Goal: Information Seeking & Learning: Learn about a topic

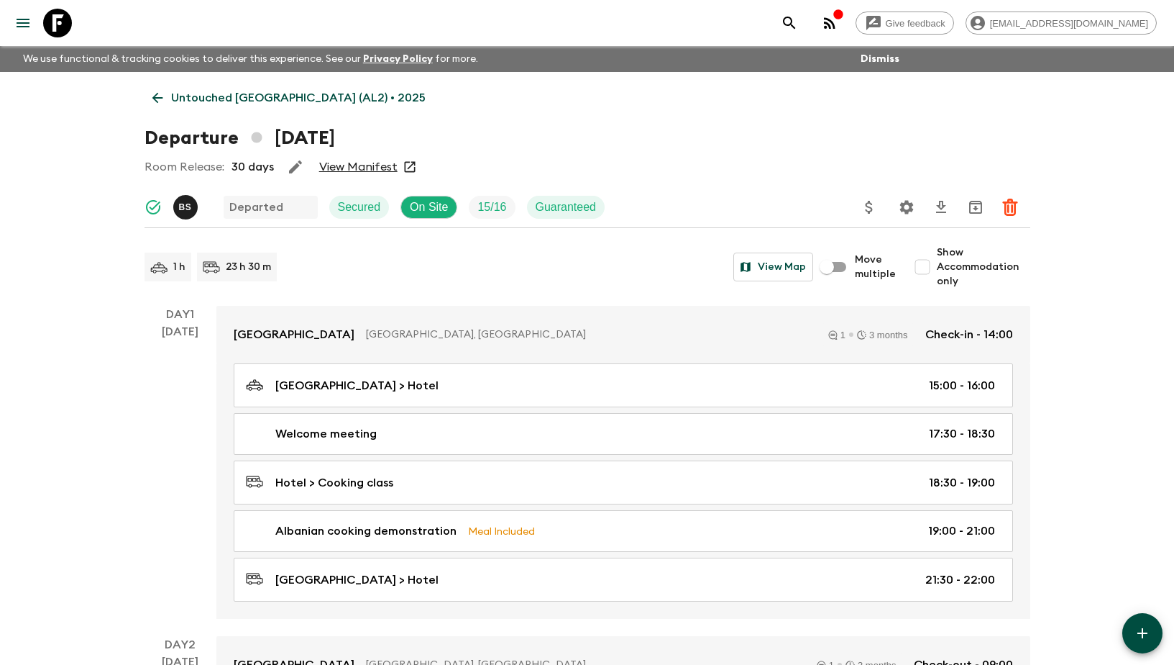
scroll to position [2068, 0]
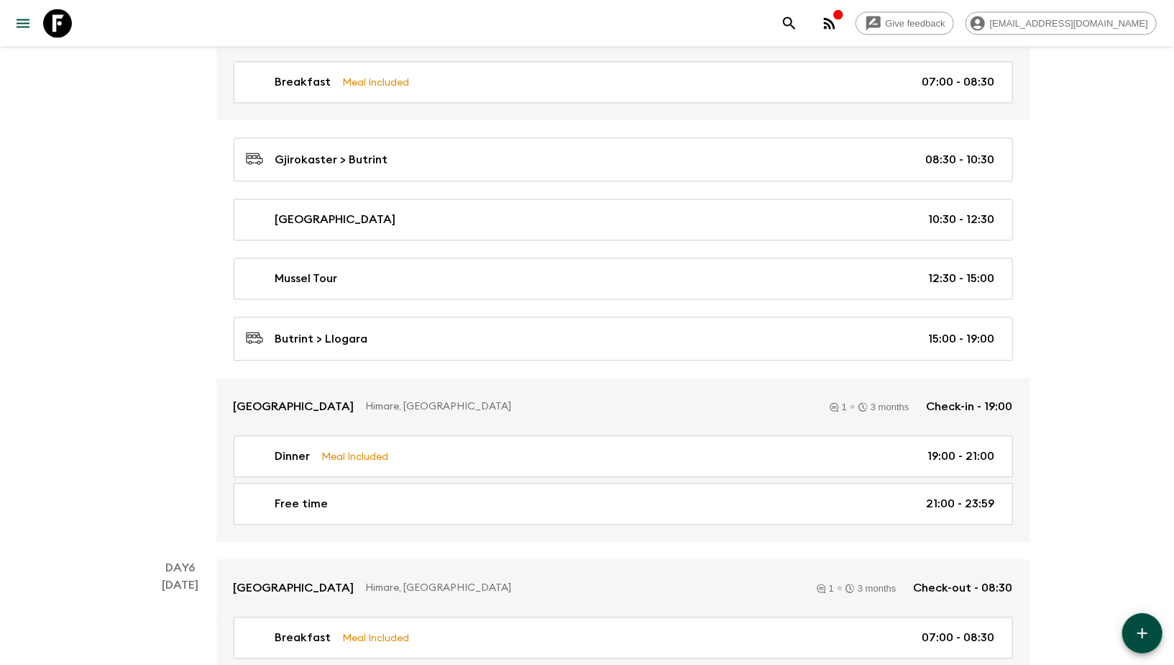
click at [55, 22] on icon at bounding box center [57, 23] width 29 height 29
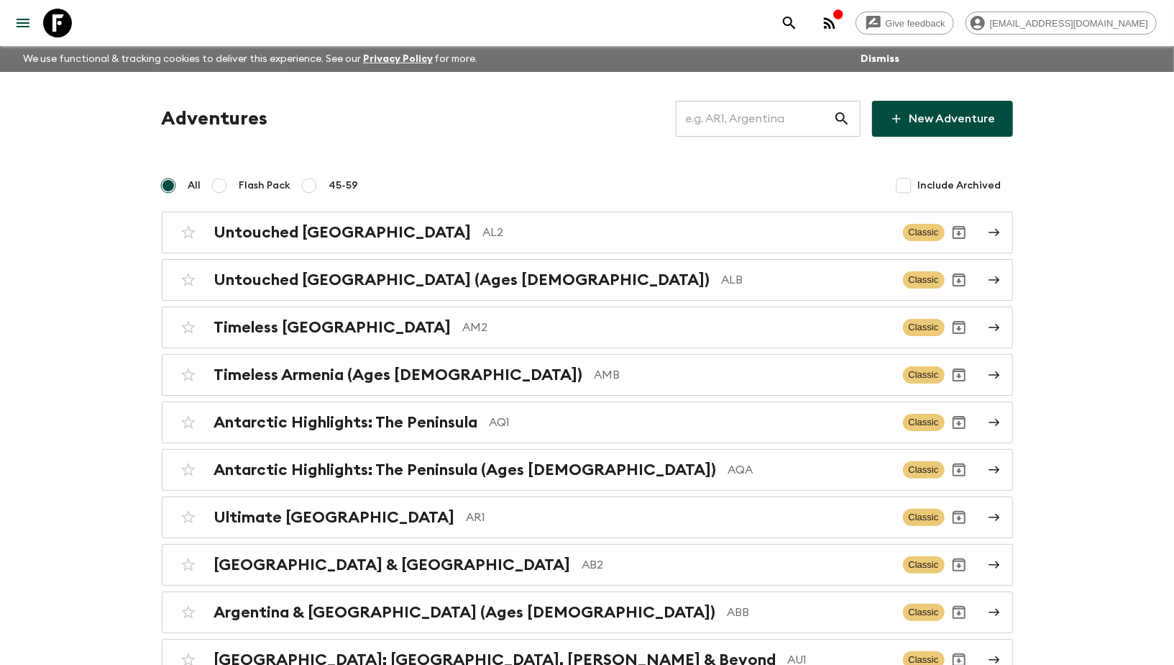
click at [777, 120] on input "text" at bounding box center [755, 119] width 158 height 40
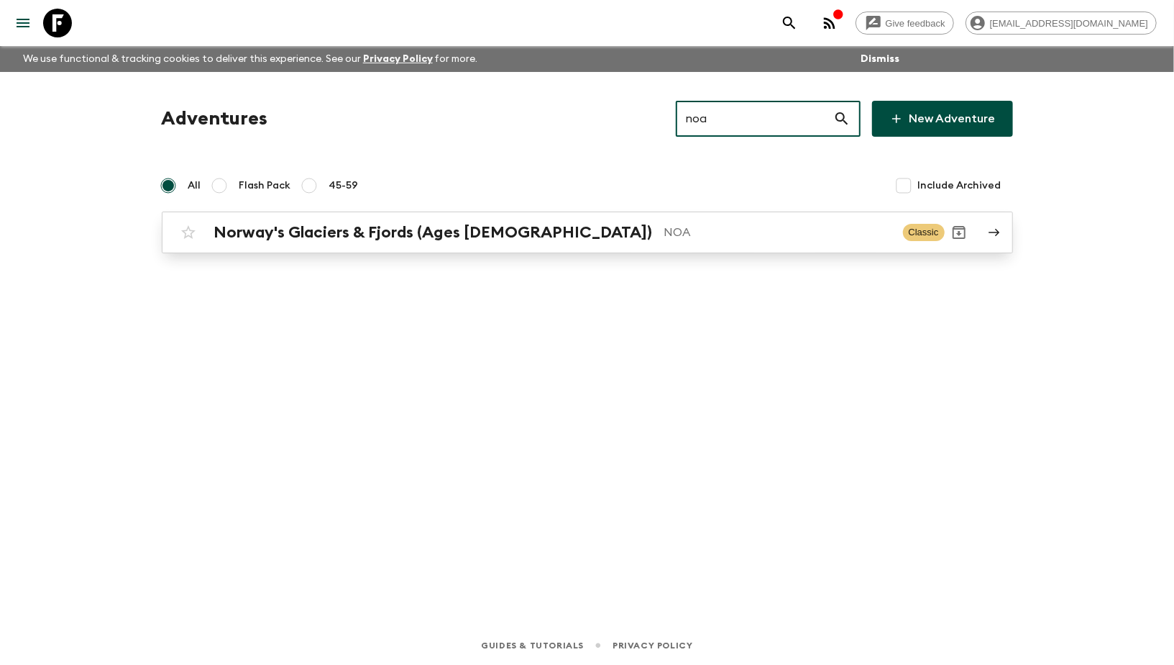
type input "noa"
click at [433, 214] on link "Norway's Glaciers & Fjords (Ages [DEMOGRAPHIC_DATA]) NOA Classic" at bounding box center [588, 232] width 852 height 42
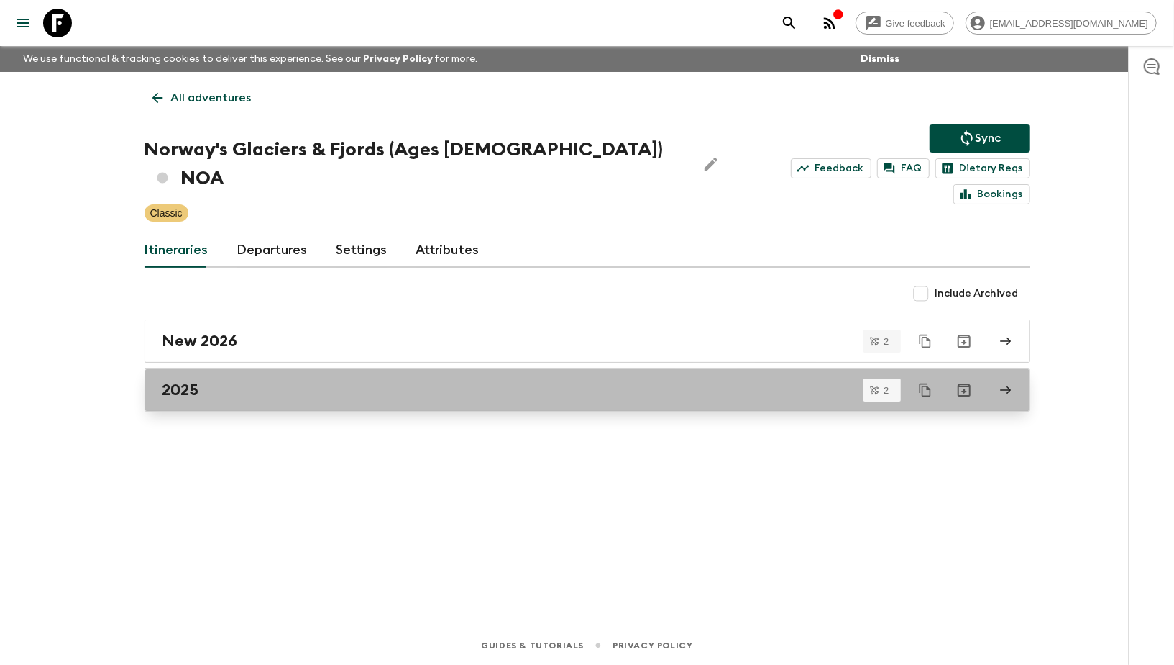
click at [186, 380] on h2 "2025" at bounding box center [181, 389] width 37 height 19
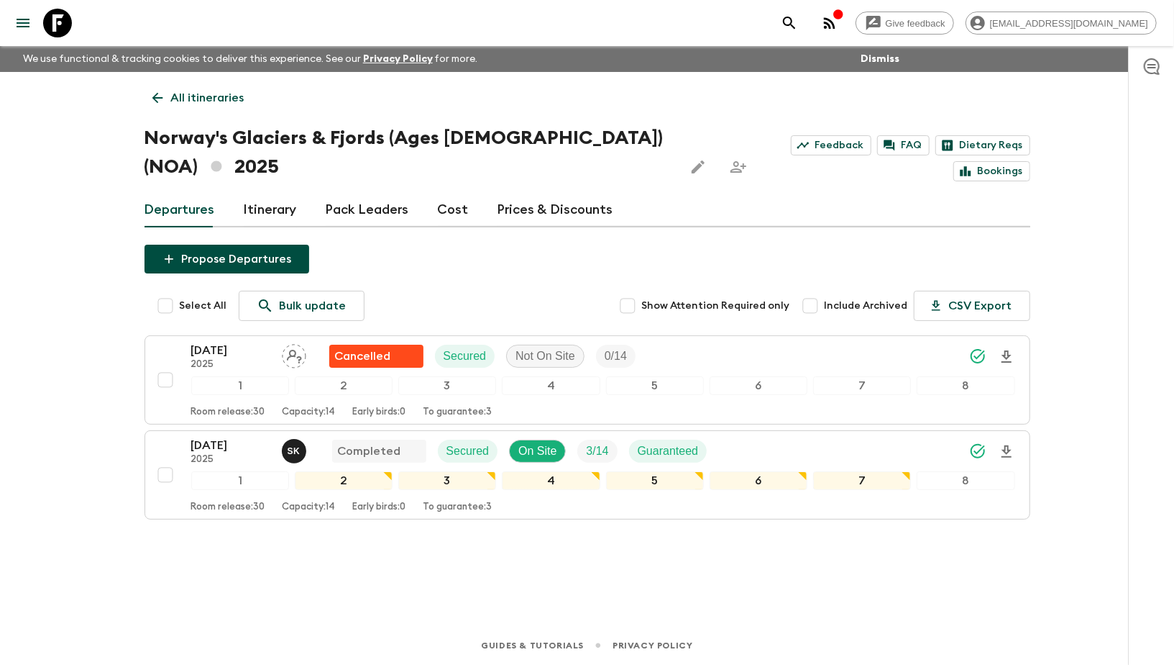
click at [798, 19] on icon "search adventures" at bounding box center [789, 22] width 17 height 17
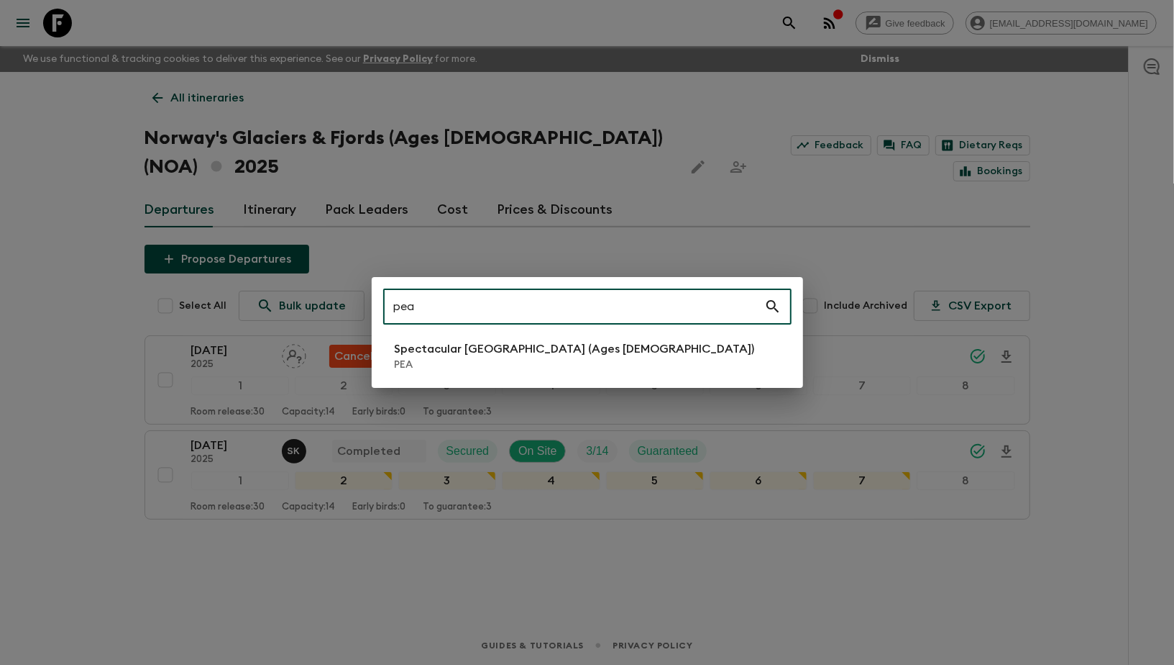
type input "pea"
click at [432, 356] on p "Spectacular [GEOGRAPHIC_DATA] (Ages [DEMOGRAPHIC_DATA])" at bounding box center [575, 348] width 360 height 17
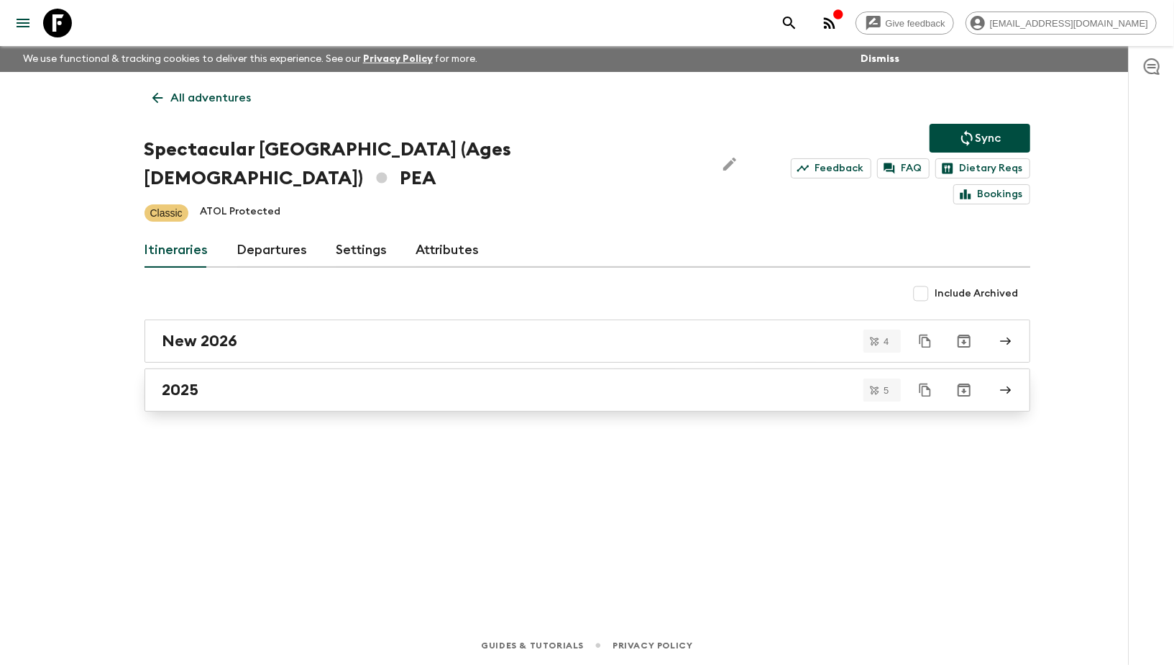
click at [261, 375] on link "2025" at bounding box center [588, 389] width 886 height 43
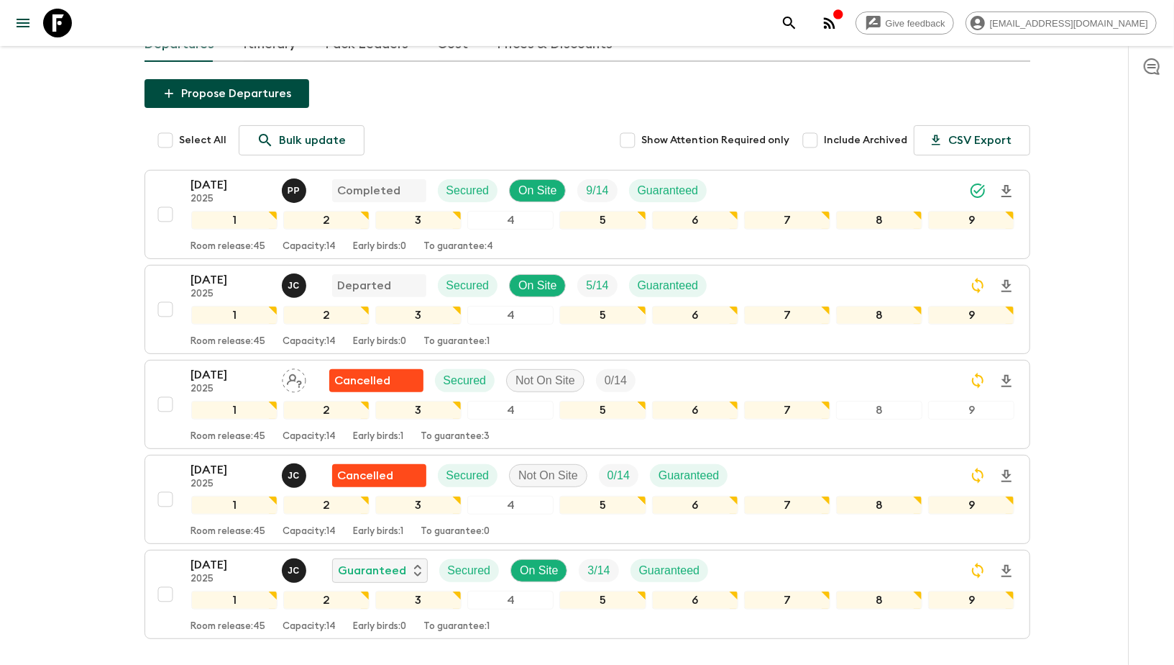
scroll to position [168, 0]
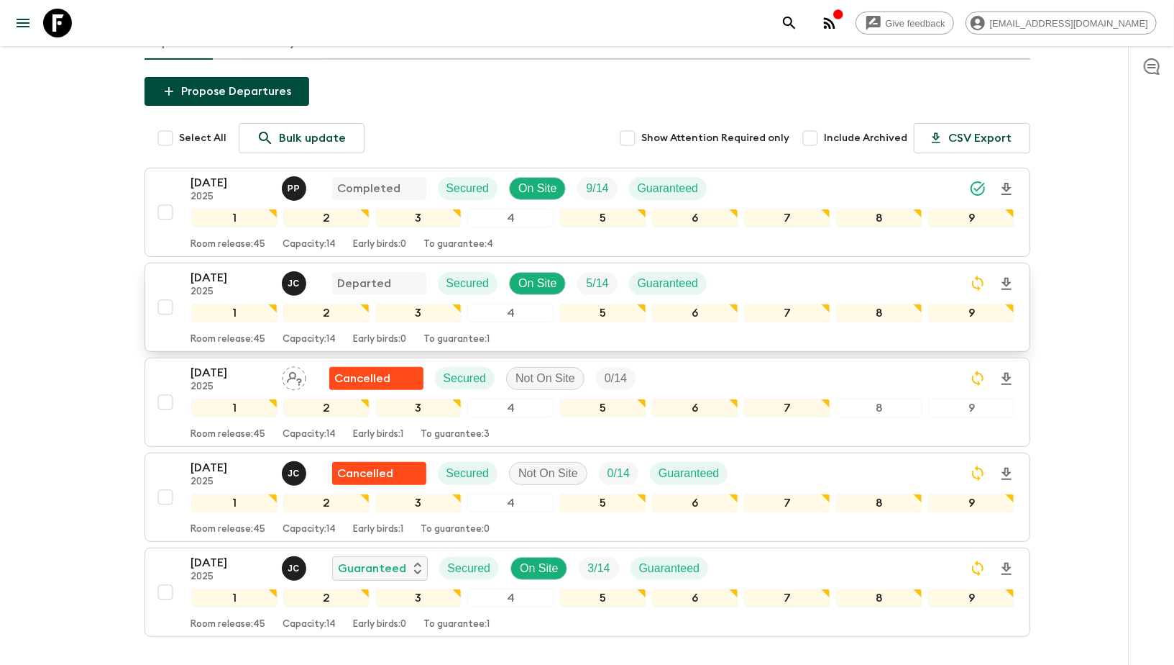
click at [199, 269] on p "[DATE]" at bounding box center [230, 277] width 79 height 17
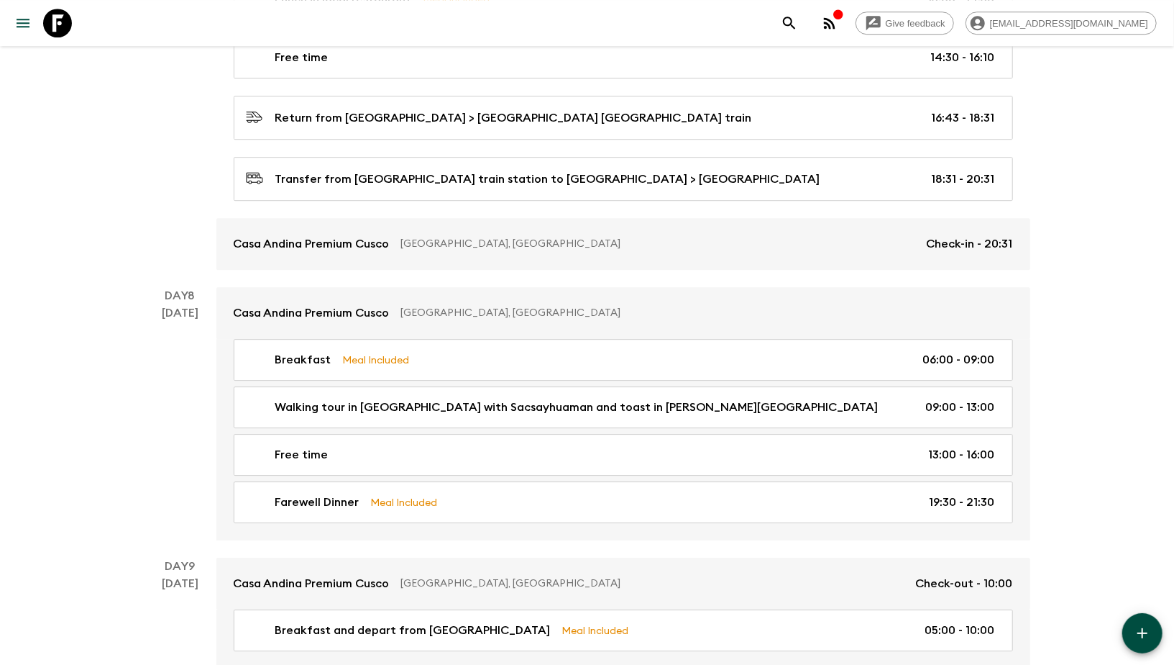
scroll to position [2659, 0]
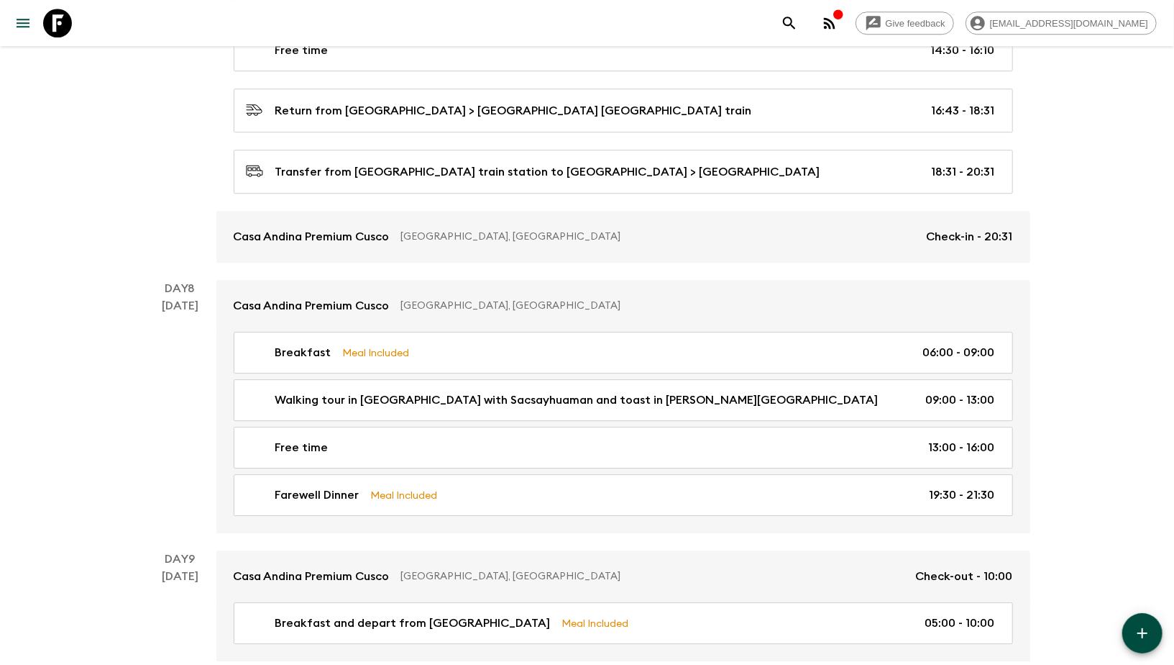
click at [798, 18] on icon "search adventures" at bounding box center [789, 22] width 17 height 17
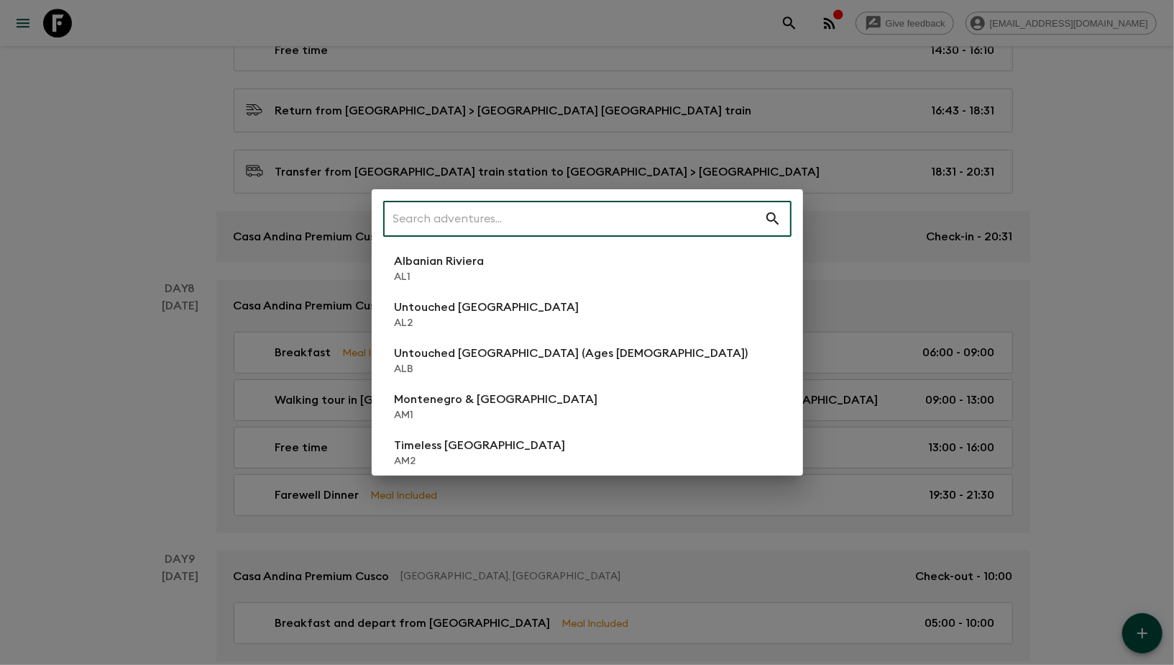
click at [528, 224] on input "text" at bounding box center [573, 218] width 381 height 40
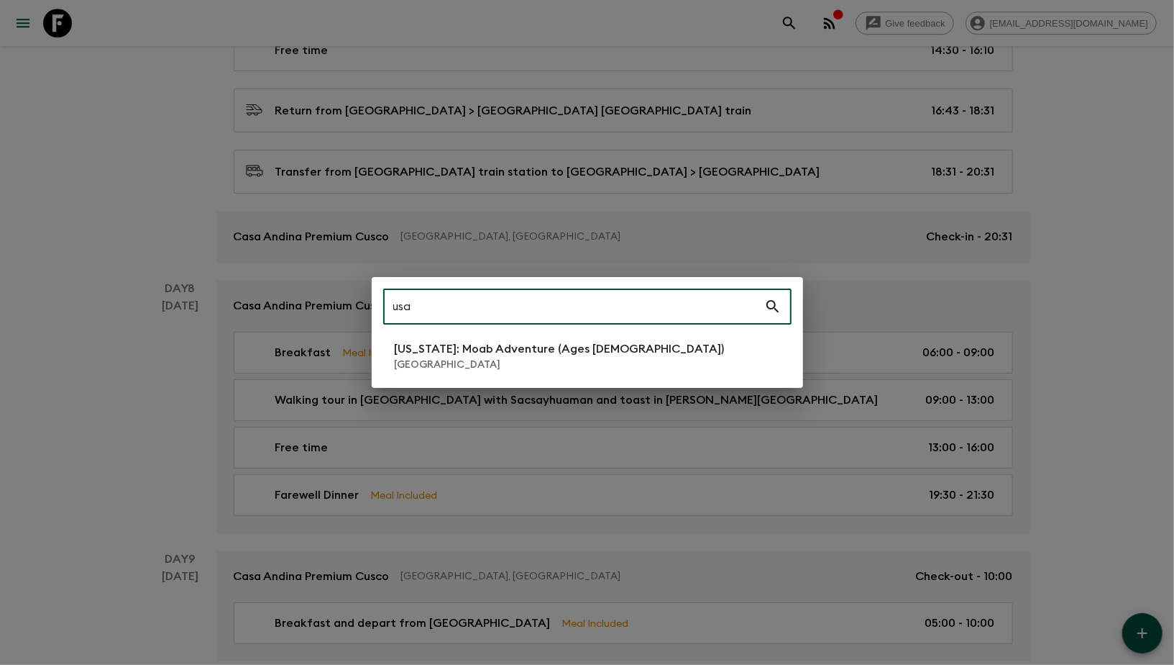
type input "usa"
click at [411, 389] on div "[GEOGRAPHIC_DATA] ​ [US_STATE]: Moab Adventure (Ages [DEMOGRAPHIC_DATA]) [GEOGR…" at bounding box center [587, 332] width 1174 height 665
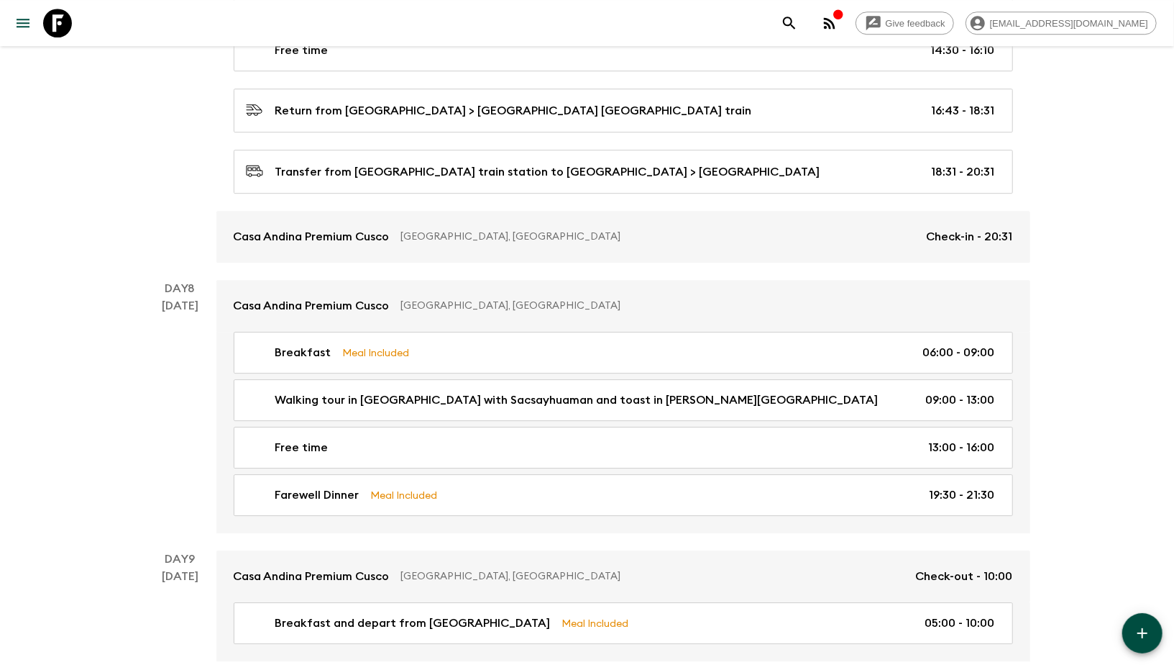
click at [879, 16] on div "Give feedback [EMAIL_ADDRESS][DOMAIN_NAME]" at bounding box center [966, 23] width 382 height 29
click at [798, 23] on icon "search adventures" at bounding box center [789, 22] width 17 height 17
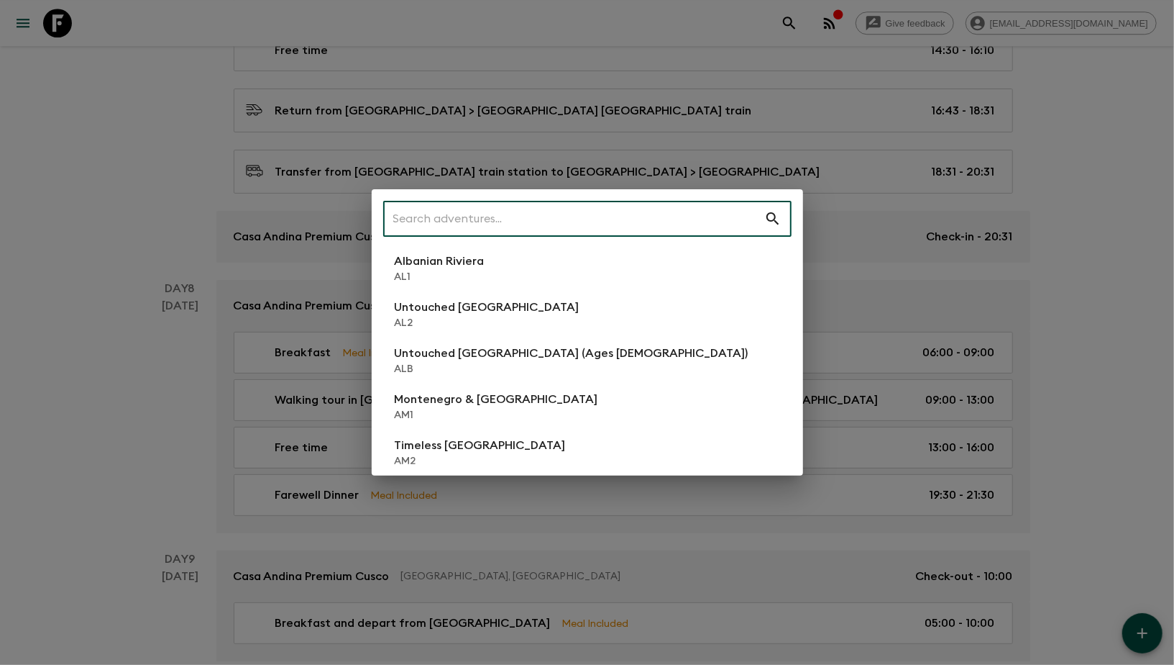
click at [509, 206] on input "text" at bounding box center [573, 218] width 381 height 40
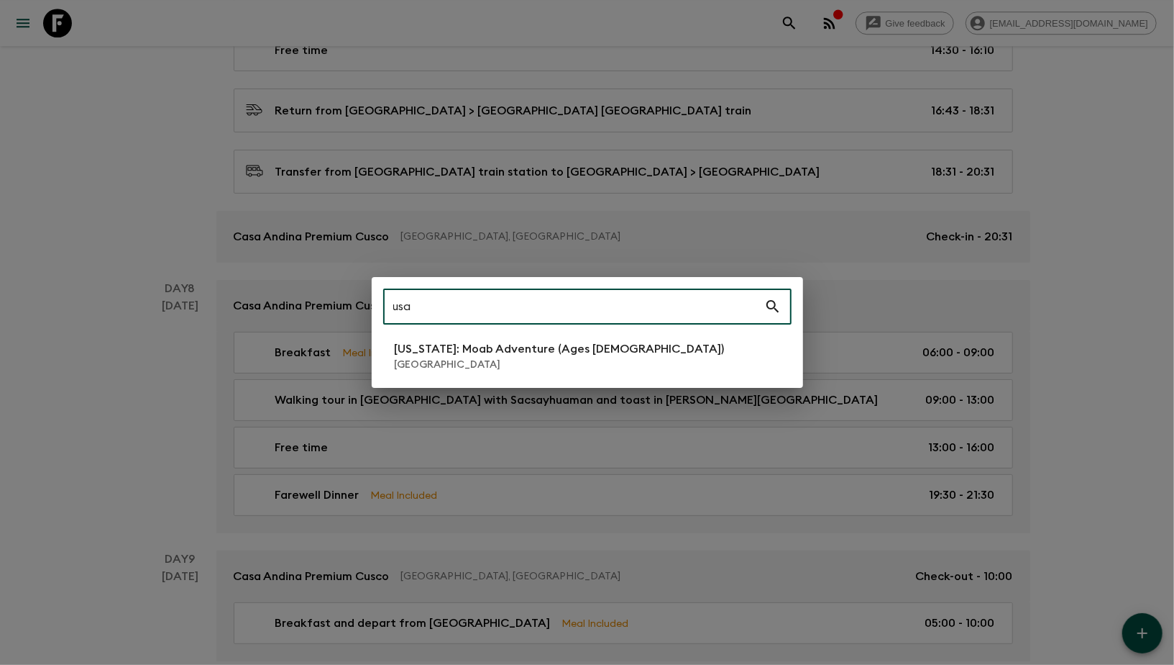
type input "usa"
click at [473, 368] on p "[GEOGRAPHIC_DATA]" at bounding box center [560, 364] width 330 height 14
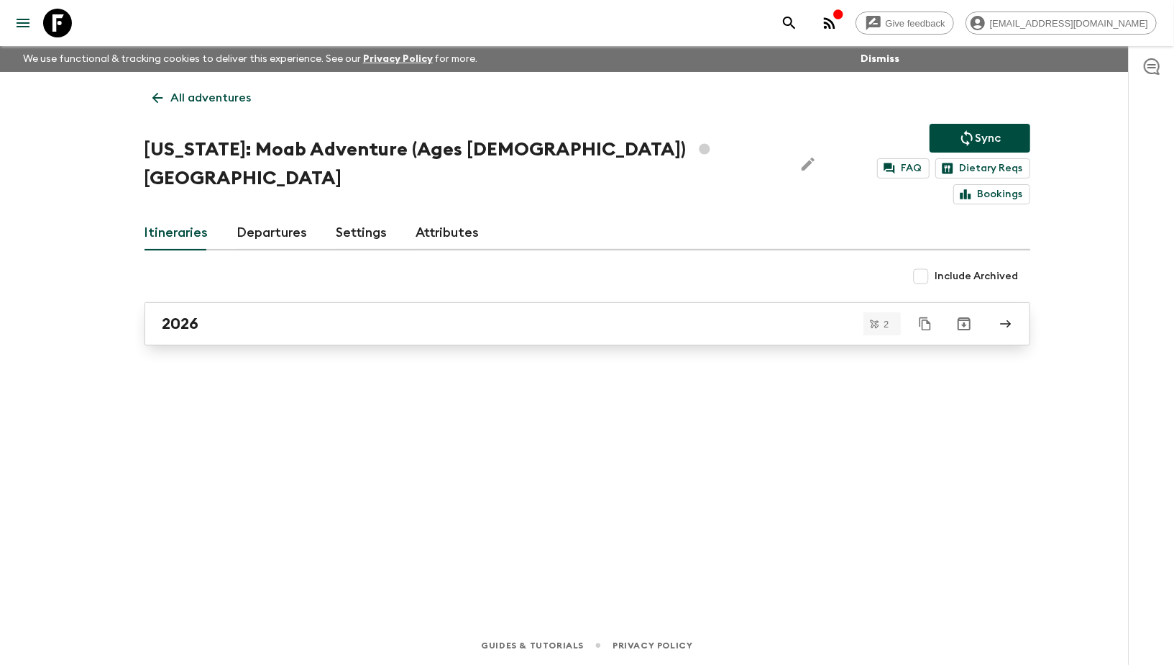
click at [208, 314] on div "2026" at bounding box center [574, 323] width 823 height 19
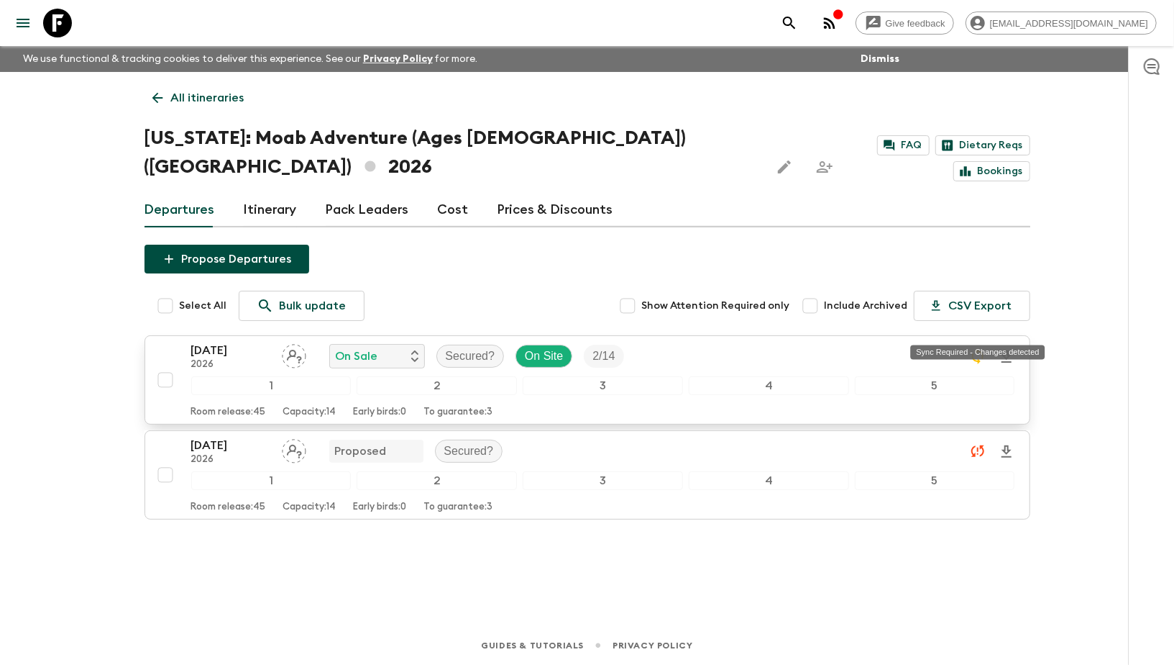
click at [972, 348] on icon "Sync Required - Changes detected" at bounding box center [978, 356] width 12 height 16
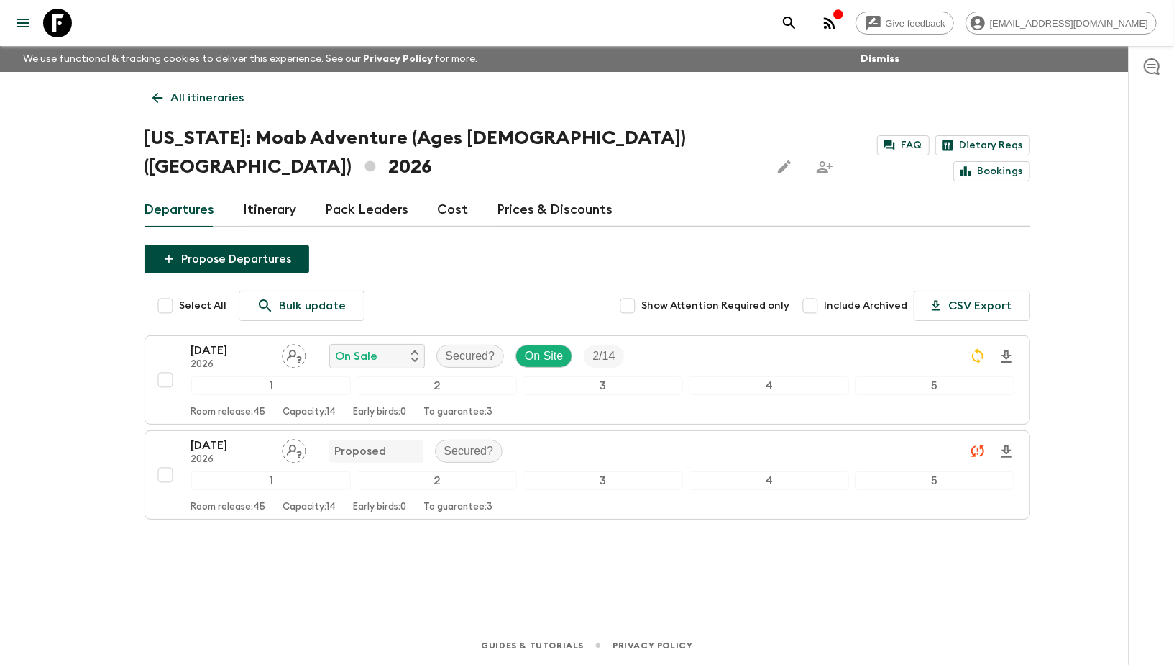
click at [168, 92] on link "All itineraries" at bounding box center [199, 97] width 108 height 29
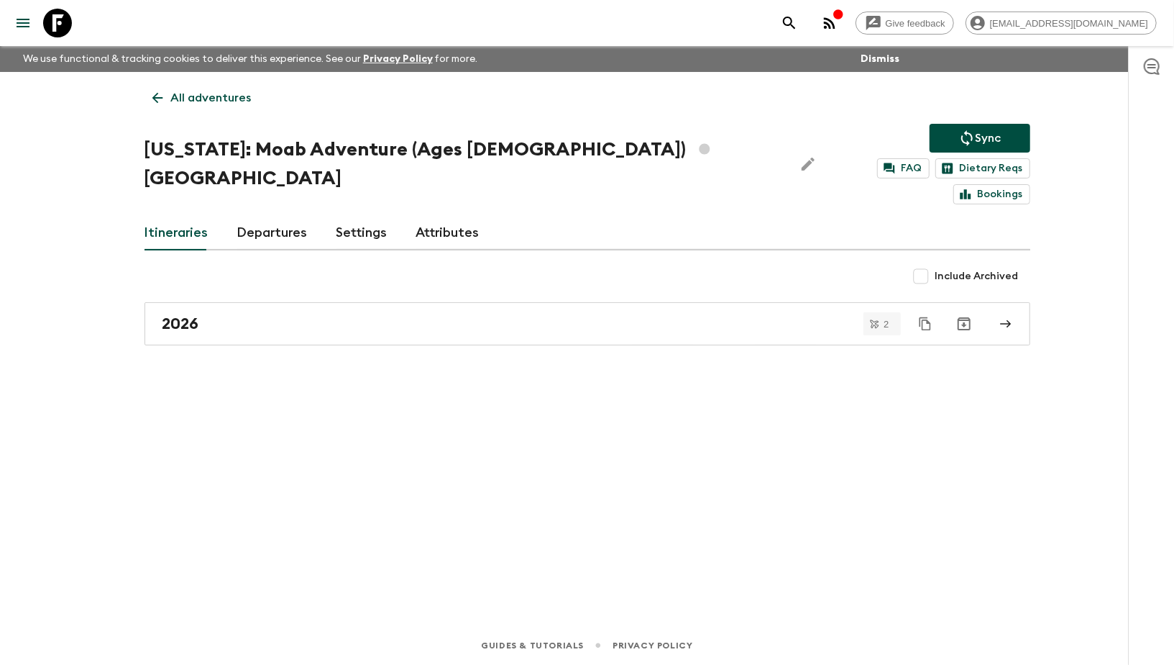
click at [980, 137] on p "Sync" at bounding box center [989, 137] width 26 height 17
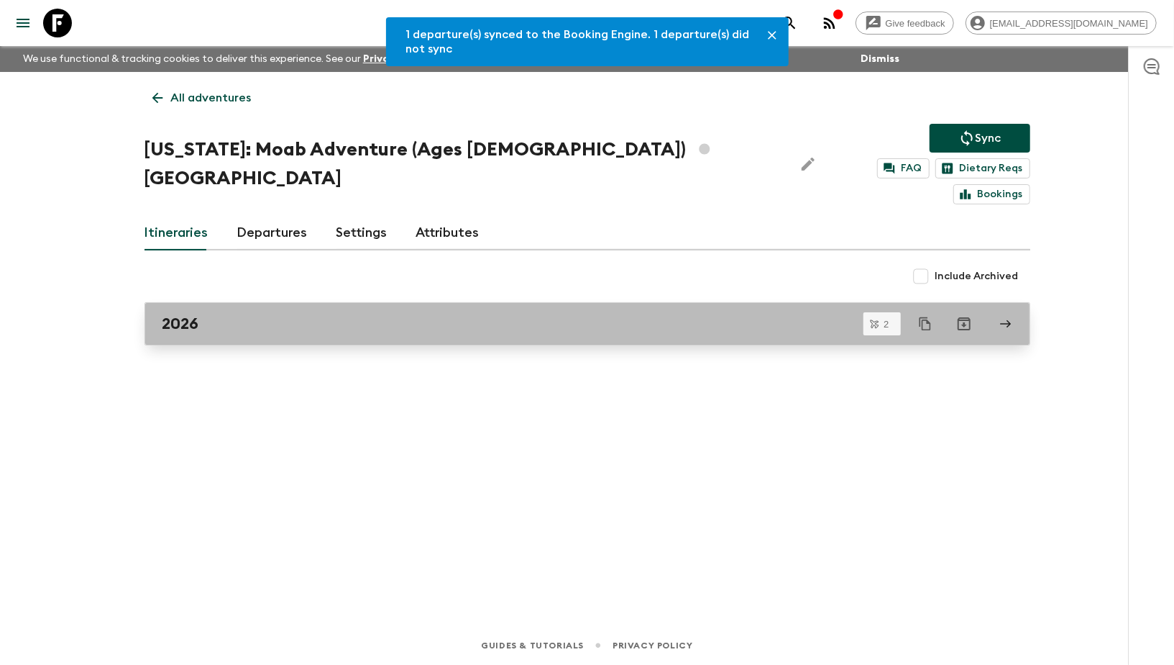
click at [244, 314] on div "2026" at bounding box center [574, 323] width 823 height 19
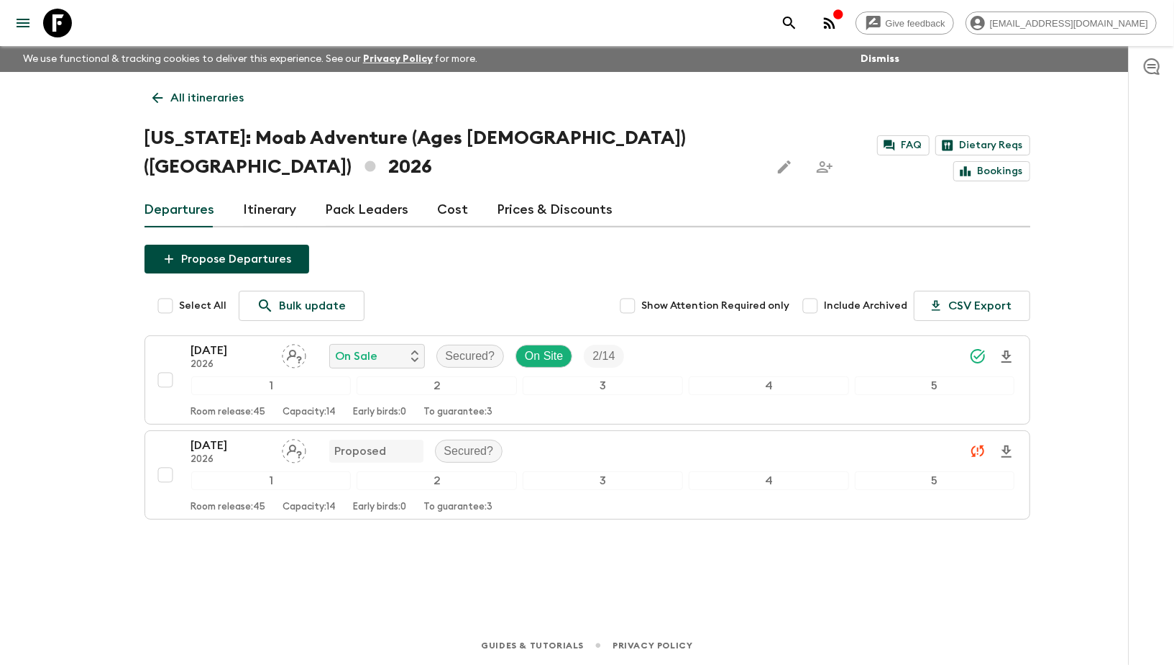
click at [795, 23] on icon "search adventures" at bounding box center [789, 23] width 12 height 12
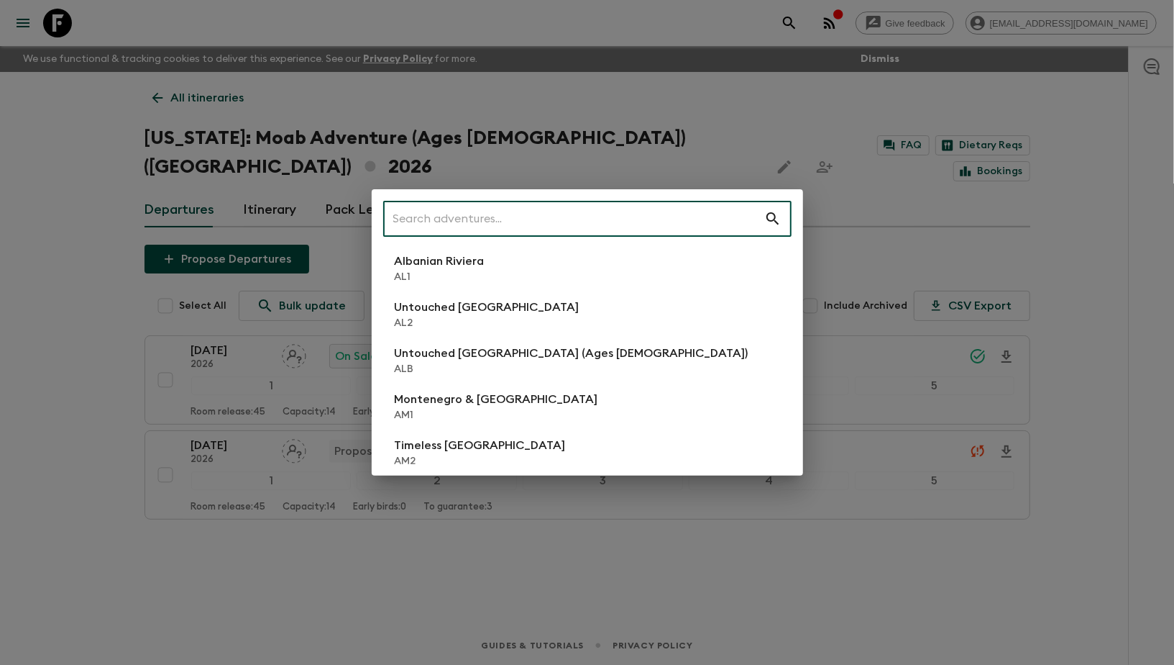
click at [469, 231] on input "text" at bounding box center [573, 218] width 381 height 40
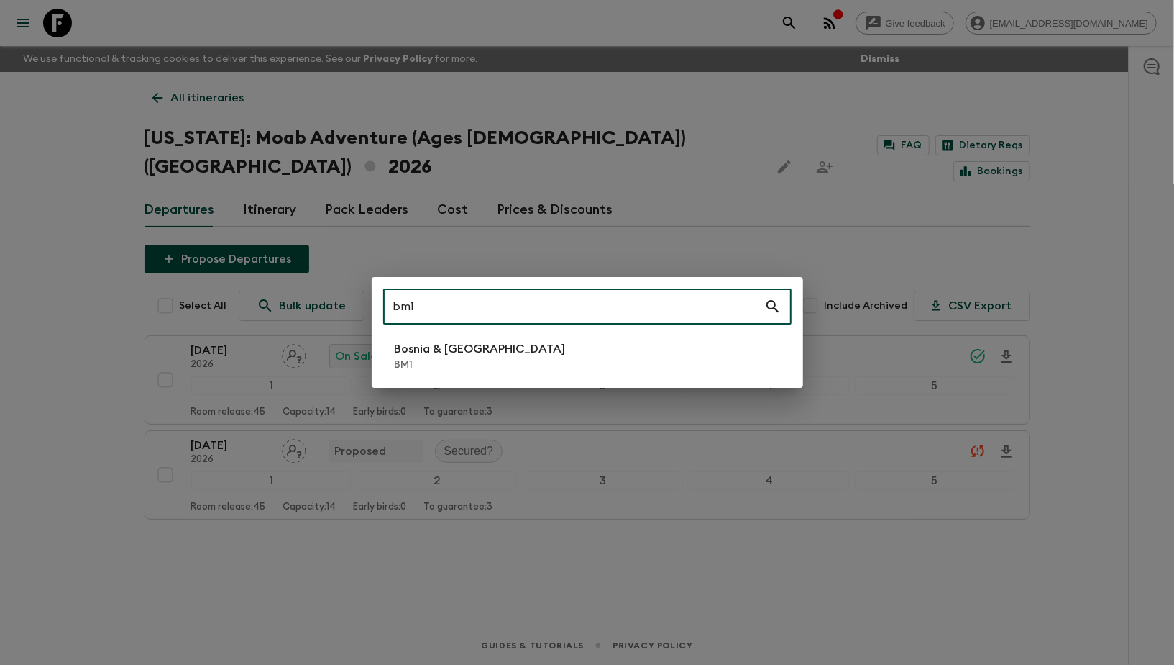
type input "bm1"
click at [472, 344] on p "Bosnia & [GEOGRAPHIC_DATA]" at bounding box center [480, 348] width 171 height 17
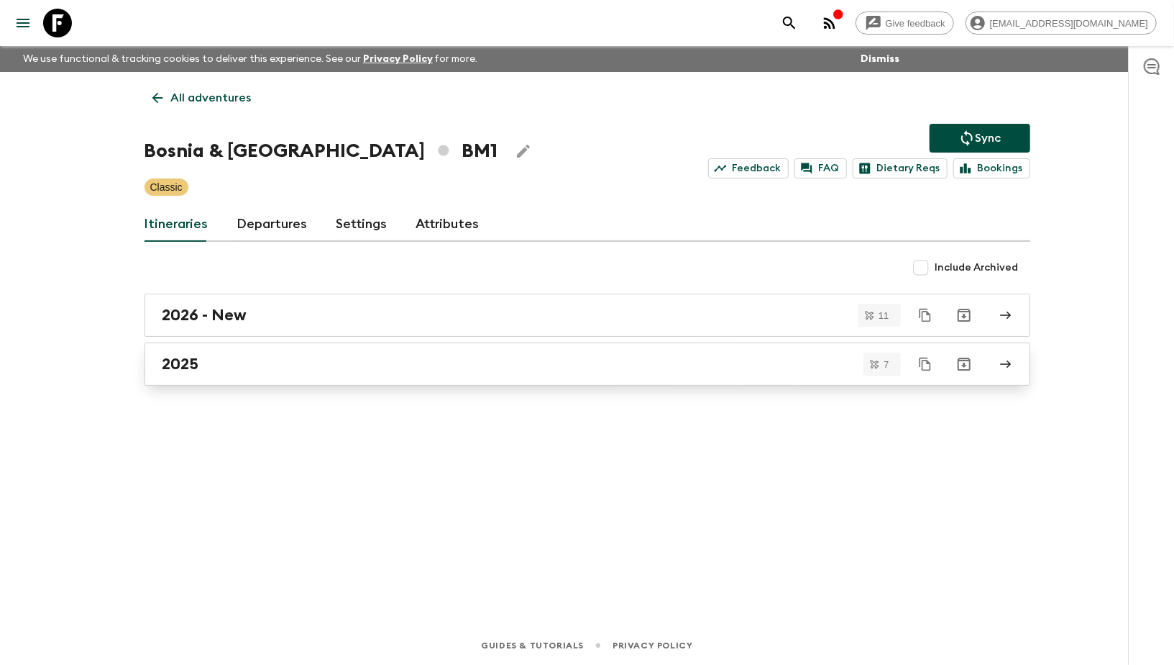
click at [366, 355] on div "2025" at bounding box center [574, 364] width 823 height 19
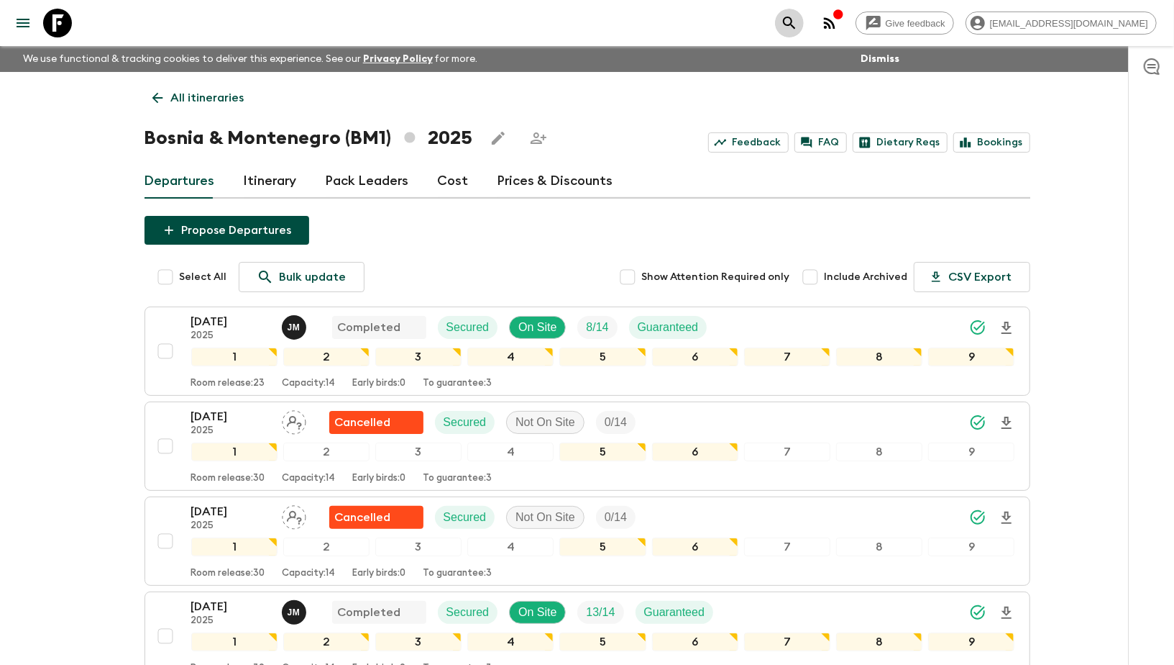
click at [798, 22] on icon "search adventures" at bounding box center [789, 22] width 17 height 17
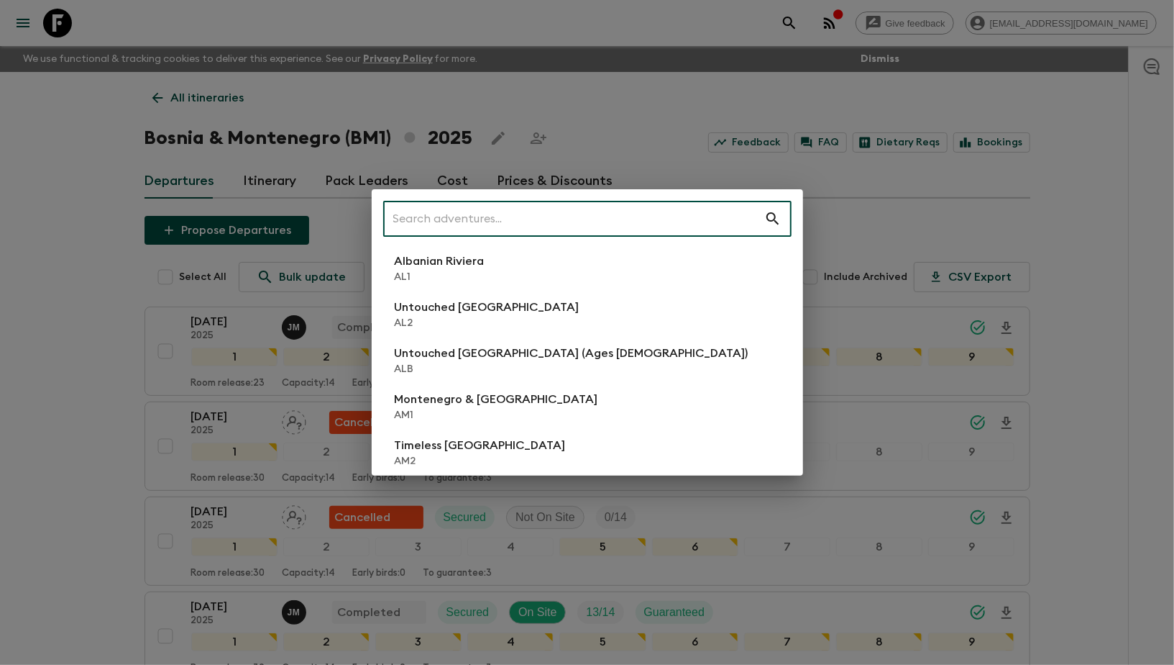
click at [513, 215] on input "text" at bounding box center [573, 218] width 381 height 40
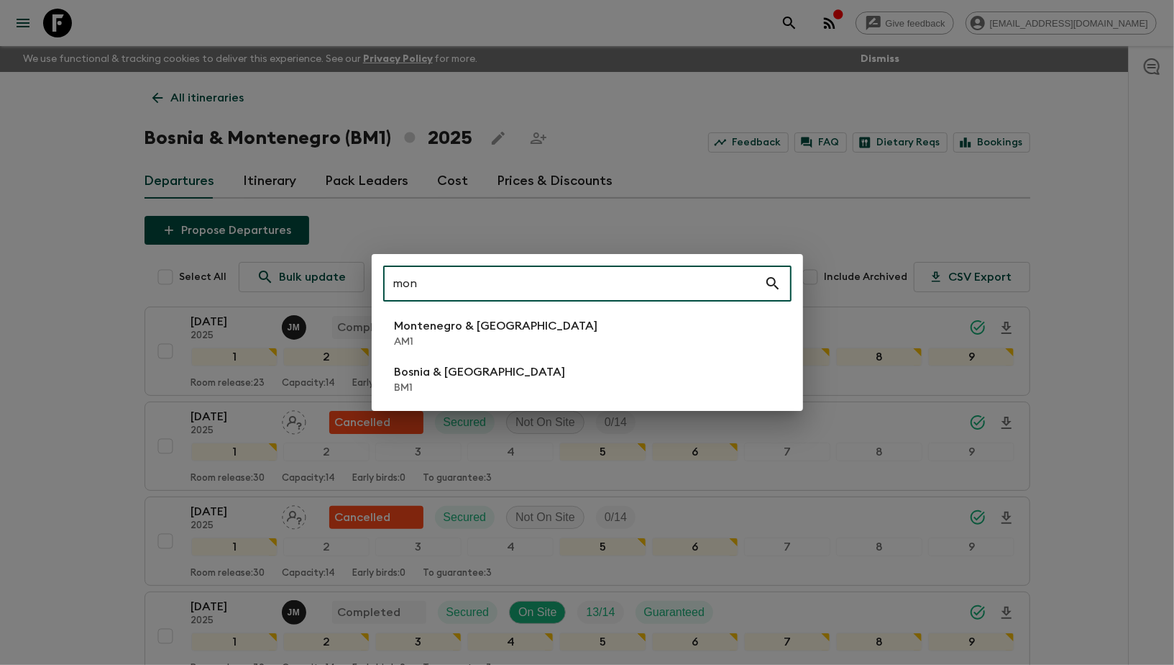
type input "mon"
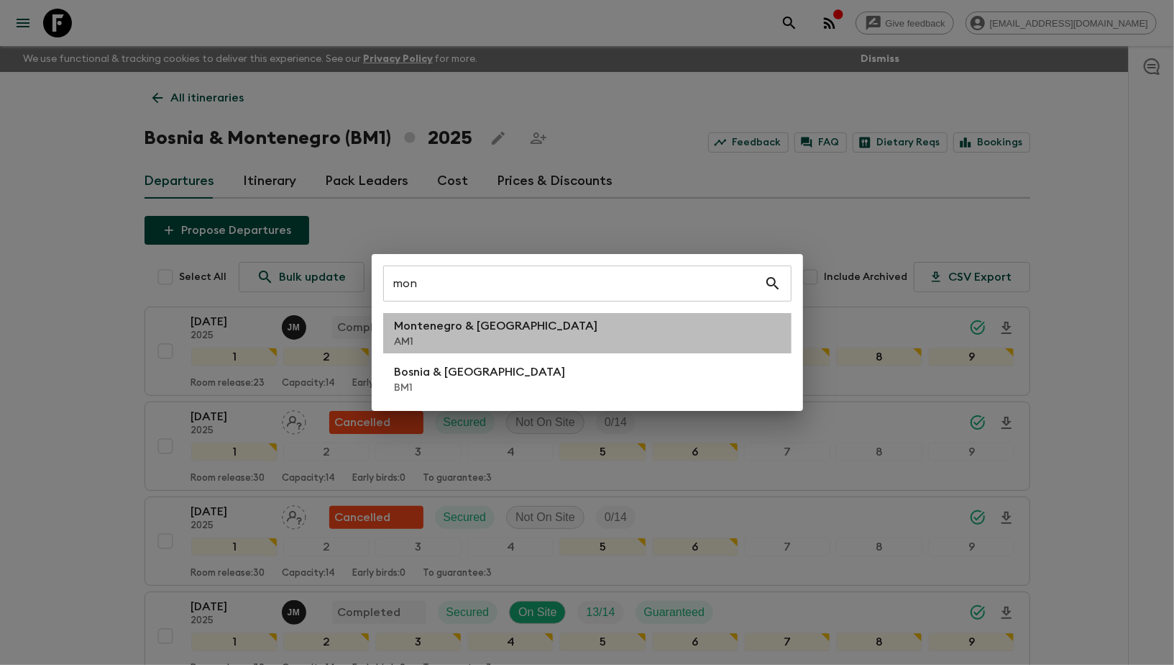
click at [466, 340] on p "AM1" at bounding box center [497, 341] width 204 height 14
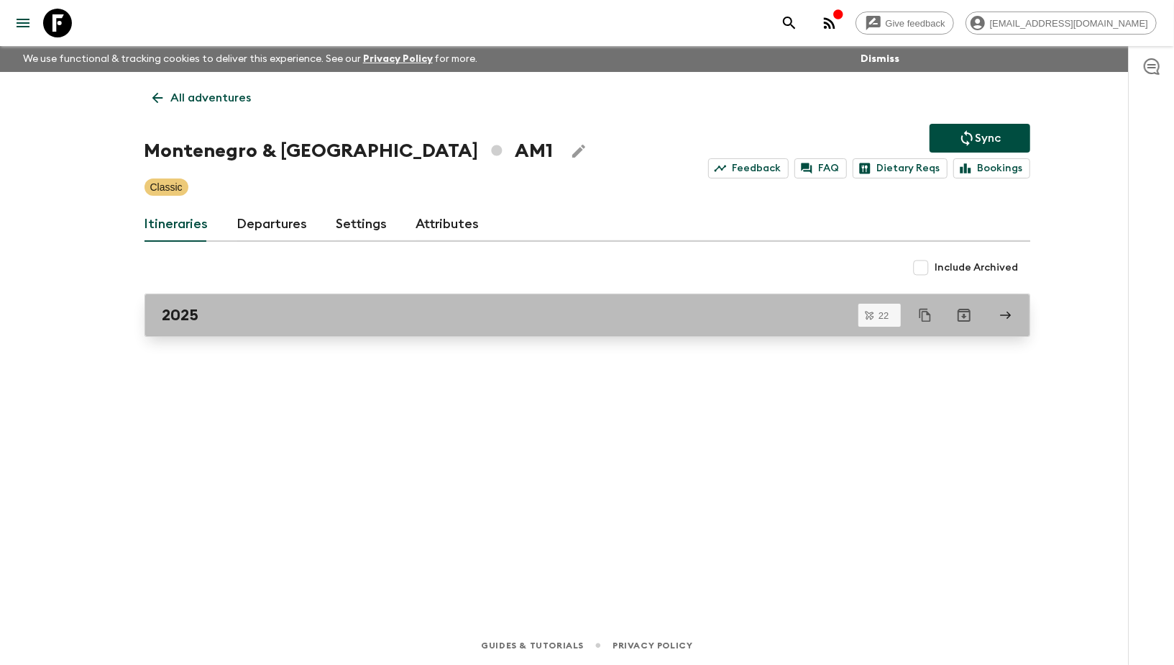
click at [449, 316] on div "2025" at bounding box center [574, 315] width 823 height 19
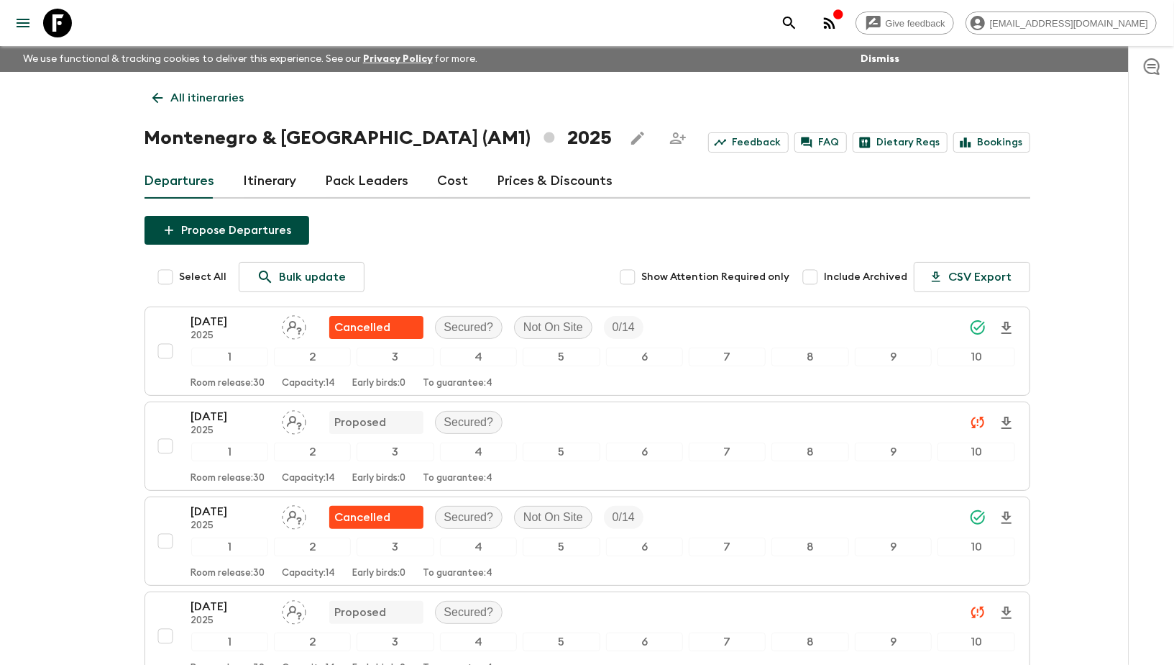
click at [798, 14] on icon "search adventures" at bounding box center [789, 22] width 17 height 17
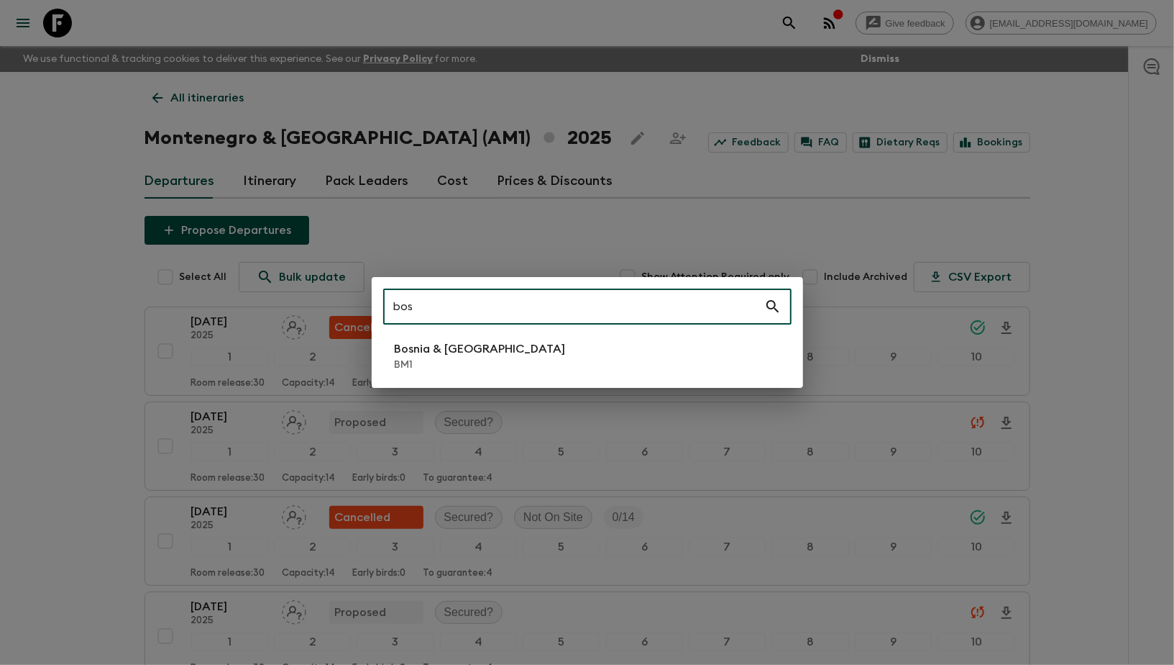
type input "bos"
click at [1141, 331] on div "bos ​ Bosnia & Montenegro BM1" at bounding box center [587, 332] width 1174 height 665
